Goal: Book appointment/travel/reservation

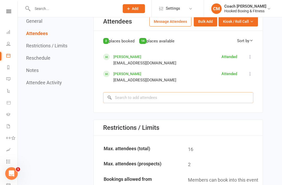
click at [181, 97] on input "search" at bounding box center [178, 97] width 150 height 11
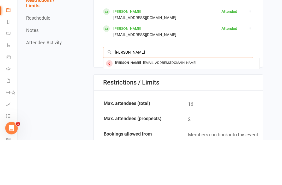
type input "Joe"
click at [143, 106] on span "joeeidelson@gmail.com" at bounding box center [169, 108] width 53 height 4
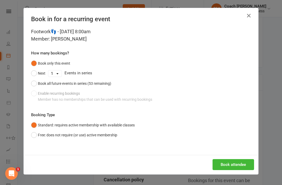
click at [231, 162] on button "Book attendee" at bounding box center [234, 164] width 42 height 11
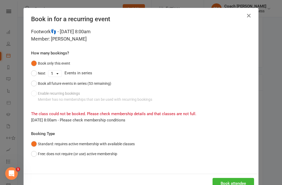
click at [229, 178] on button "Book attendee" at bounding box center [234, 183] width 42 height 11
click at [249, 13] on icon "button" at bounding box center [249, 16] width 6 height 6
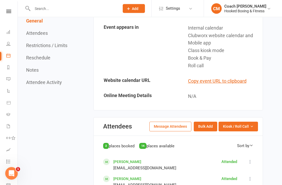
scroll to position [264, 0]
click at [9, 32] on icon at bounding box center [8, 32] width 4 height 4
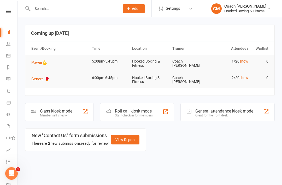
click at [44, 107] on div "Class kiosk mode Member self check-in" at bounding box center [59, 112] width 69 height 18
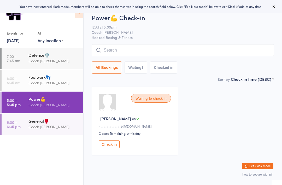
click at [57, 77] on div "Footwork👣" at bounding box center [53, 77] width 50 height 6
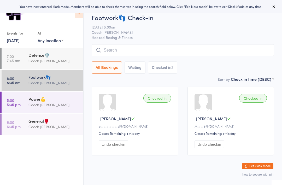
scroll to position [14, 0]
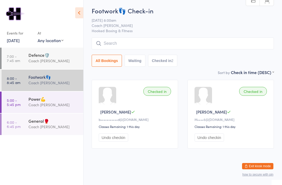
click at [59, 56] on div "Defence🛡️" at bounding box center [53, 55] width 50 height 6
